Goal: Information Seeking & Learning: Find specific fact

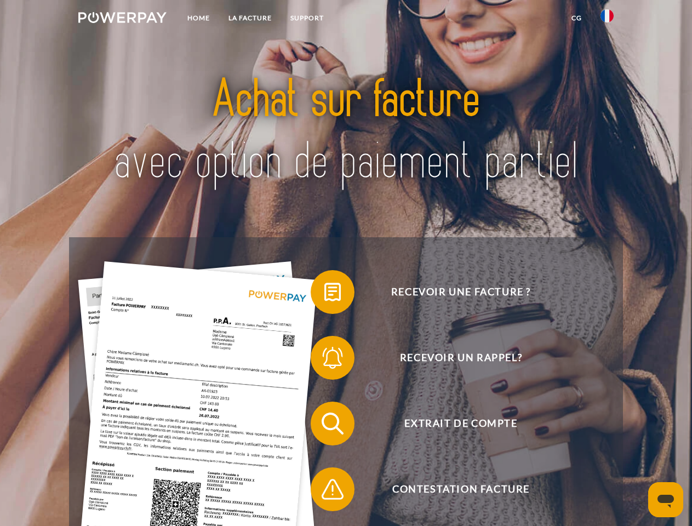
click at [122, 19] on img at bounding box center [122, 17] width 88 height 11
click at [607, 19] on img at bounding box center [606, 15] width 13 height 13
click at [576, 18] on link "CG" at bounding box center [576, 18] width 29 height 20
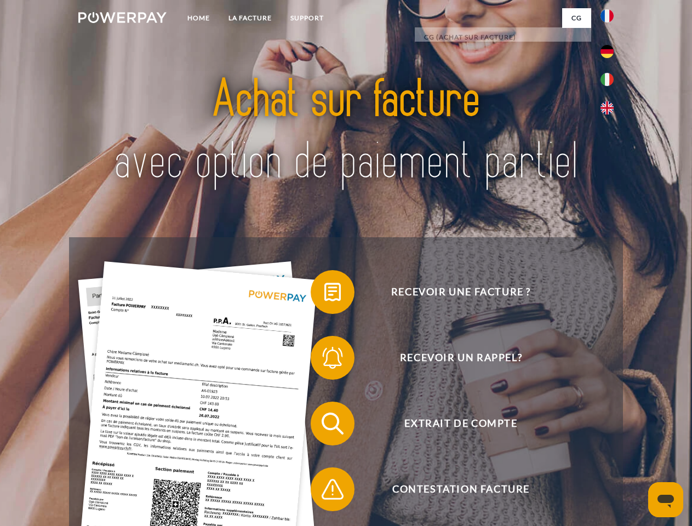
click at [324, 294] on span at bounding box center [316, 292] width 55 height 55
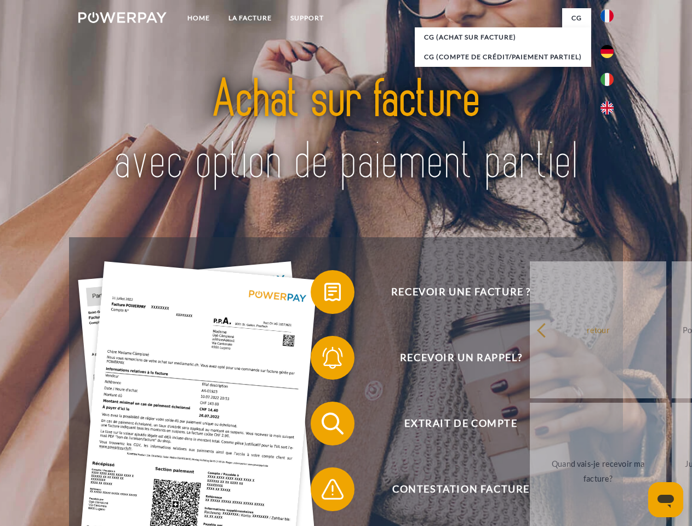
click at [324, 360] on span at bounding box center [316, 357] width 55 height 55
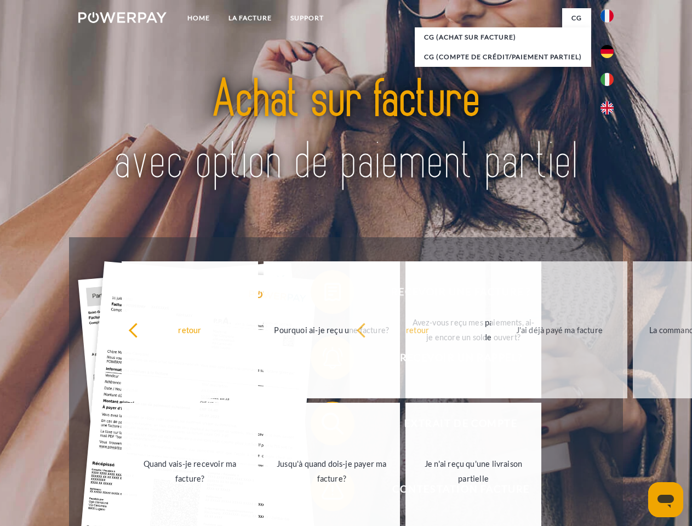
click at [324, 491] on span at bounding box center [316, 489] width 55 height 55
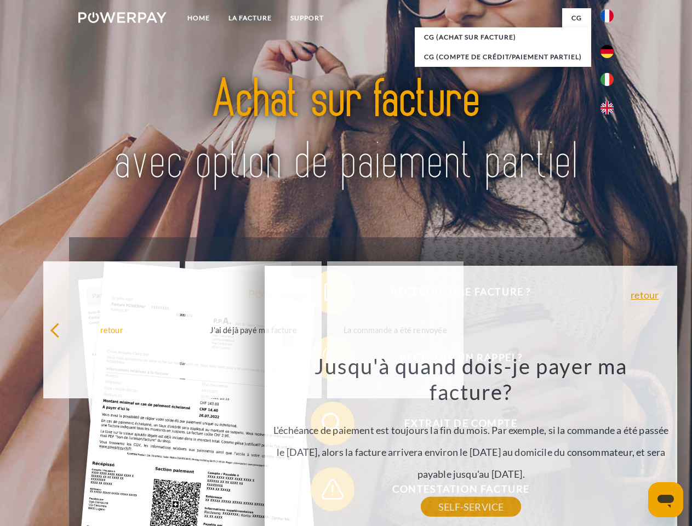
click at [666, 500] on icon "Ouvrir la fenêtre de messagerie" at bounding box center [665, 501] width 16 height 13
